Goal: Transaction & Acquisition: Subscribe to service/newsletter

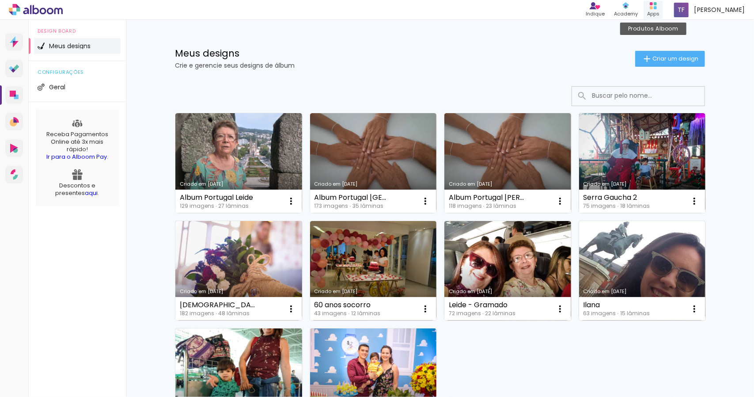
click at [650, 9] on icon at bounding box center [653, 5] width 7 height 7
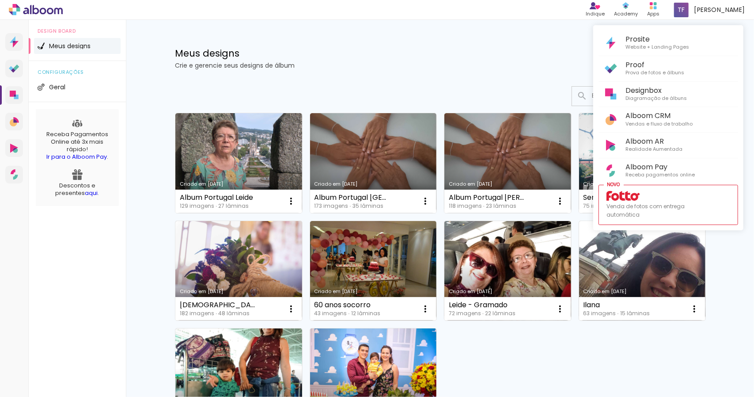
click at [510, 24] on div at bounding box center [377, 198] width 754 height 397
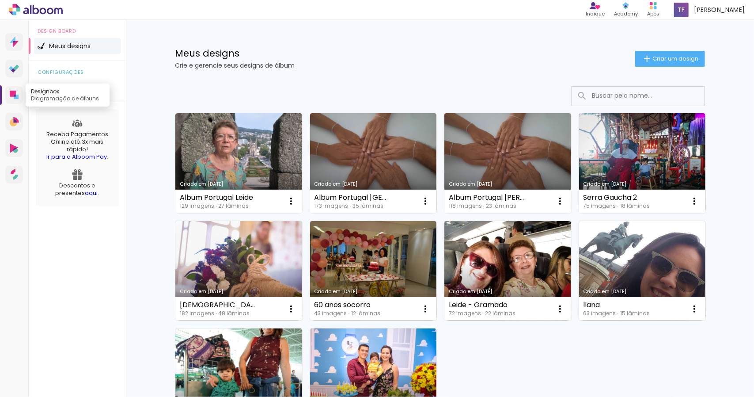
click at [14, 89] on link "Designbox Diagramação de álbuns" at bounding box center [14, 95] width 18 height 18
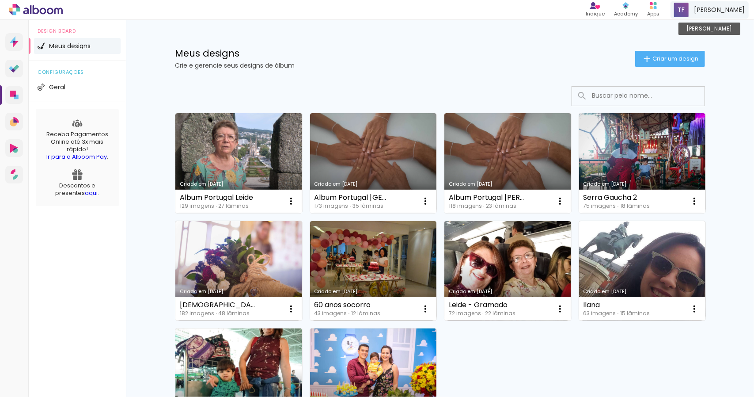
click at [677, 11] on span at bounding box center [681, 10] width 15 height 15
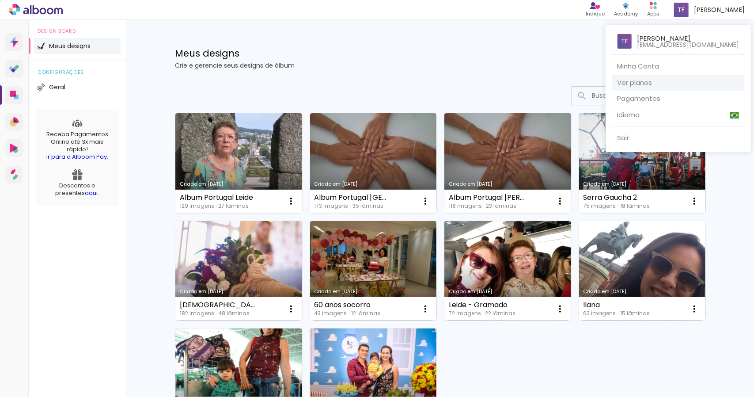
click at [635, 79] on link "Ver planos" at bounding box center [678, 83] width 132 height 16
